Goal: Task Accomplishment & Management: Use online tool/utility

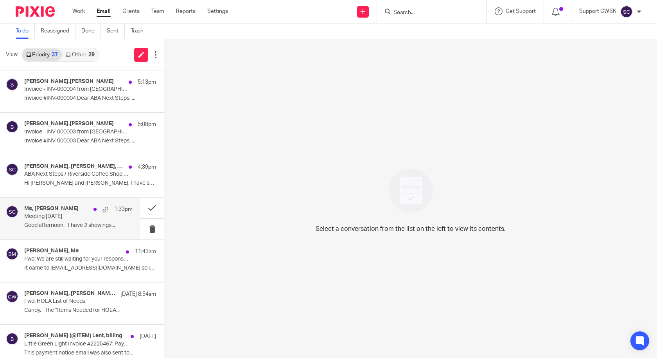
click at [56, 219] on p "Meeting [DATE]" at bounding box center [67, 216] width 87 height 7
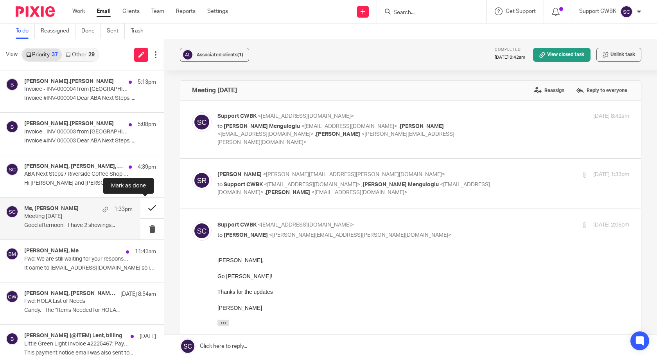
click at [143, 212] on button at bounding box center [151, 208] width 23 height 21
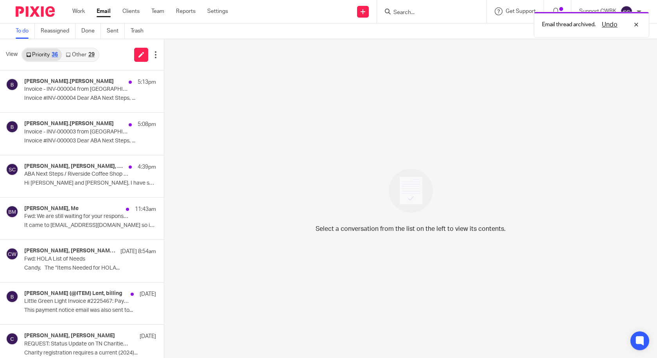
click at [78, 56] on link "Other 29" at bounding box center [80, 55] width 36 height 13
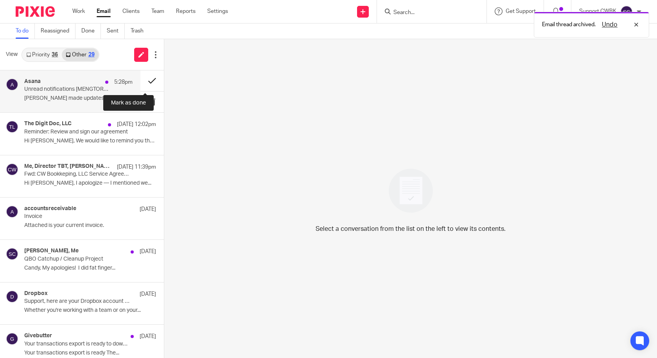
click at [144, 79] on button at bounding box center [151, 80] width 23 height 21
